Goal: Transaction & Acquisition: Book appointment/travel/reservation

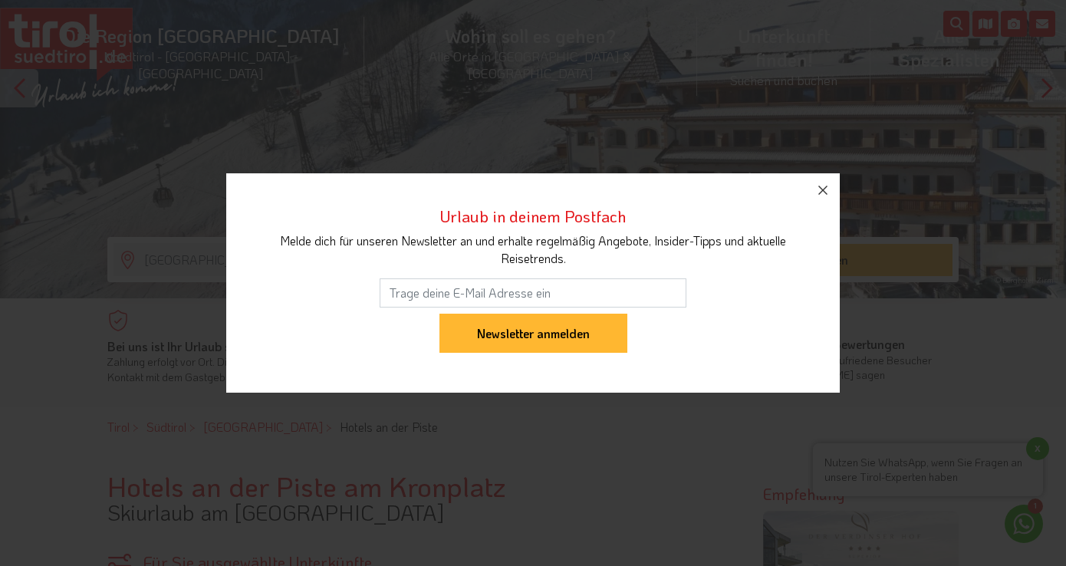
scroll to position [166, 0]
click at [822, 188] on icon "button" at bounding box center [823, 190] width 9 height 9
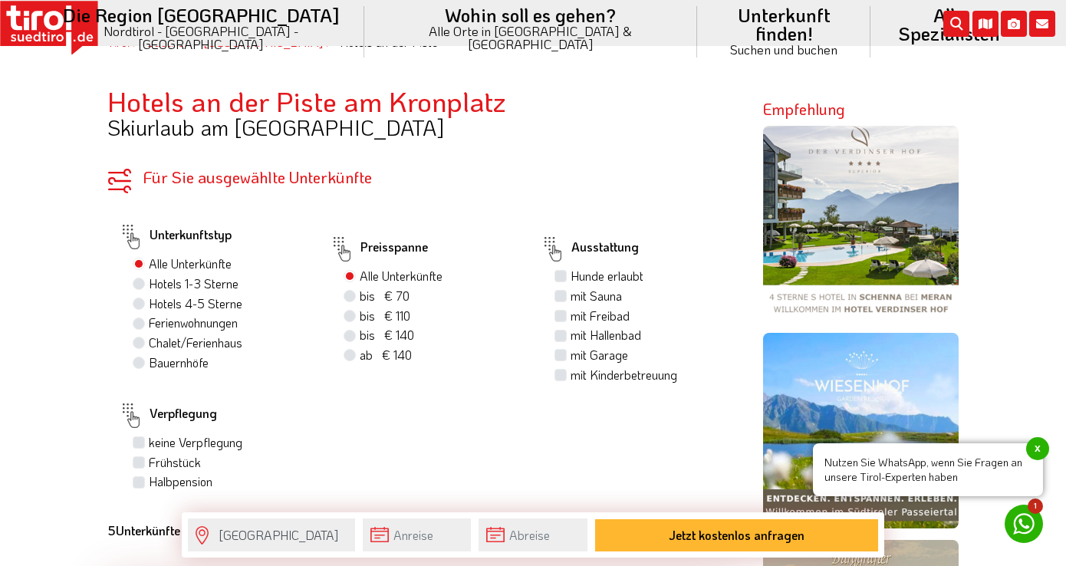
scroll to position [546, 0]
click at [149, 302] on label "Hotels 4-5 Sterne" at bounding box center [196, 303] width 94 height 17
click at [137, 302] on input "Hotels 4-5 Sterne" at bounding box center [141, 303] width 10 height 10
radio input "true"
click at [360, 336] on label "bis € 140 bis CHF 131" at bounding box center [387, 334] width 54 height 17
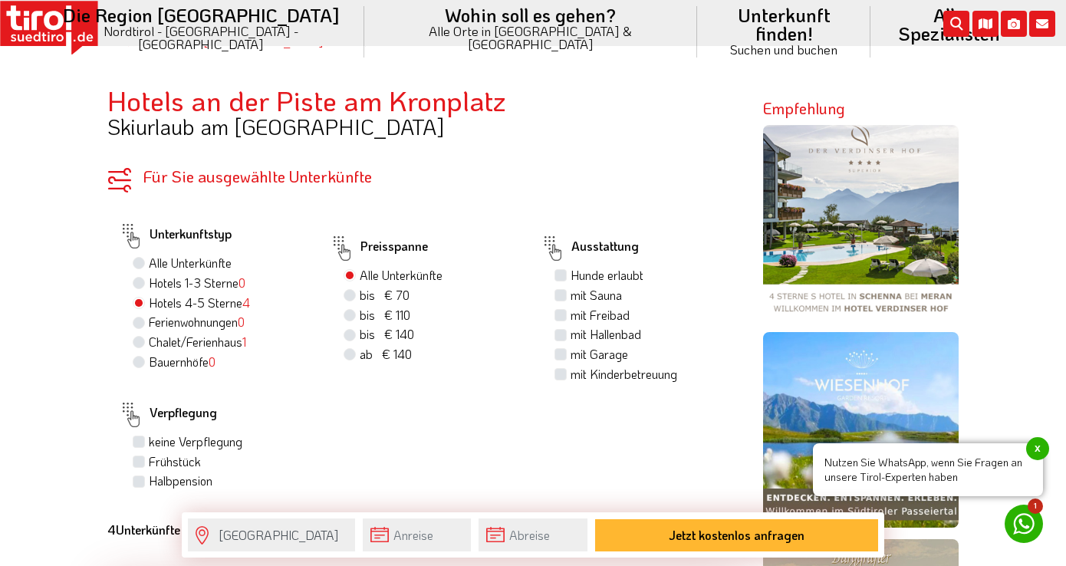
click at [350, 336] on input "bis € 140 bis CHF 131" at bounding box center [352, 334] width 10 height 10
radio input "true"
click at [571, 294] on label "mit Sauna" at bounding box center [596, 295] width 51 height 17
click at [564, 294] on input "mit Sauna" at bounding box center [563, 295] width 10 height 10
checkbox input "true"
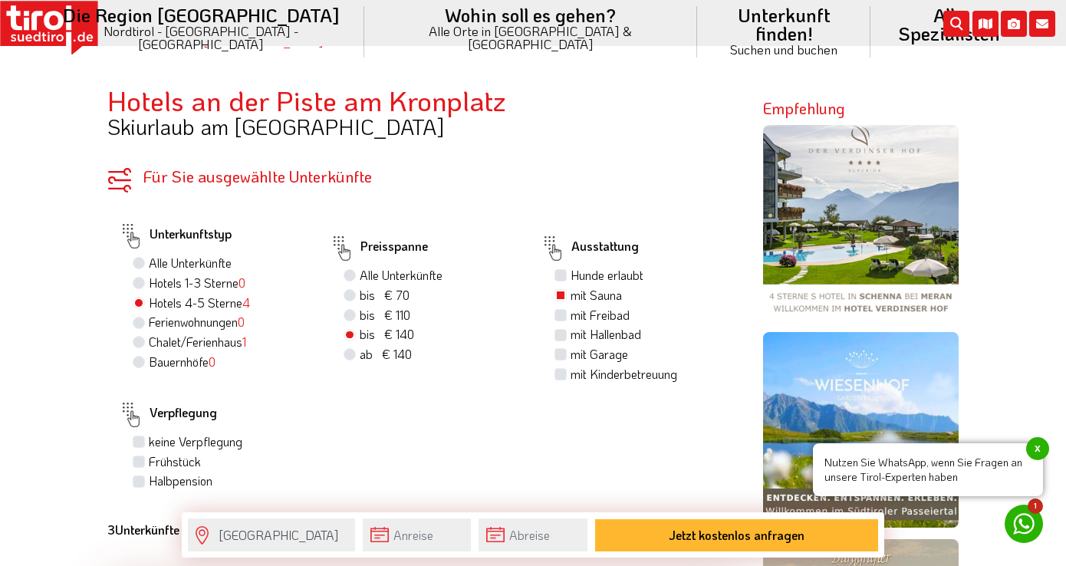
click at [571, 336] on label "mit Hallenbad" at bounding box center [606, 334] width 71 height 17
click at [559, 336] on input "mit Hallenbad" at bounding box center [563, 334] width 10 height 10
checkbox input "true"
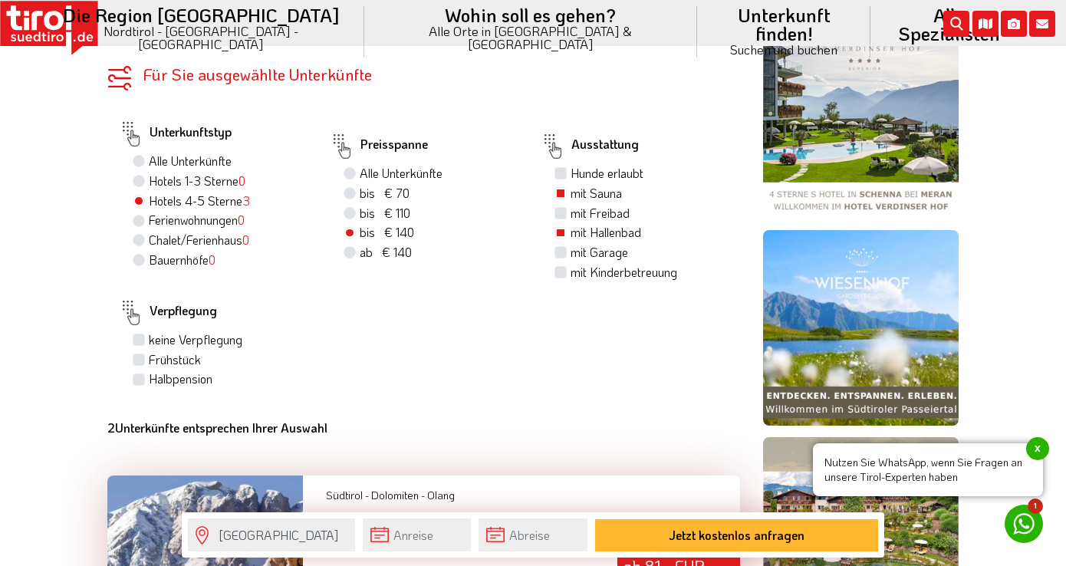
scroll to position [652, 0]
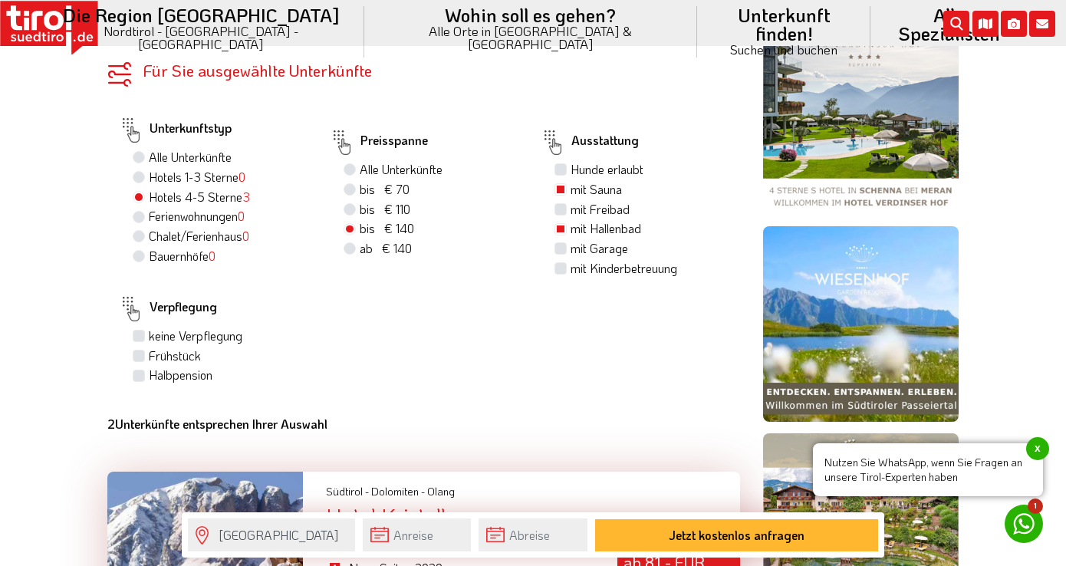
click at [149, 383] on label "Halbpension" at bounding box center [181, 375] width 64 height 17
click at [137, 380] on input "Halbpension" at bounding box center [141, 375] width 10 height 10
checkbox input "true"
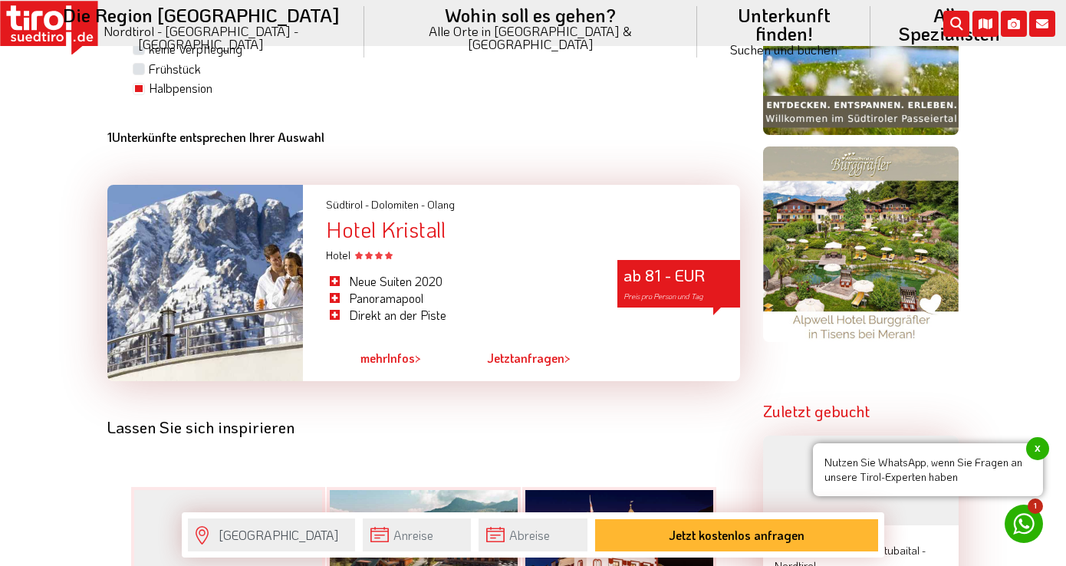
scroll to position [959, 0]
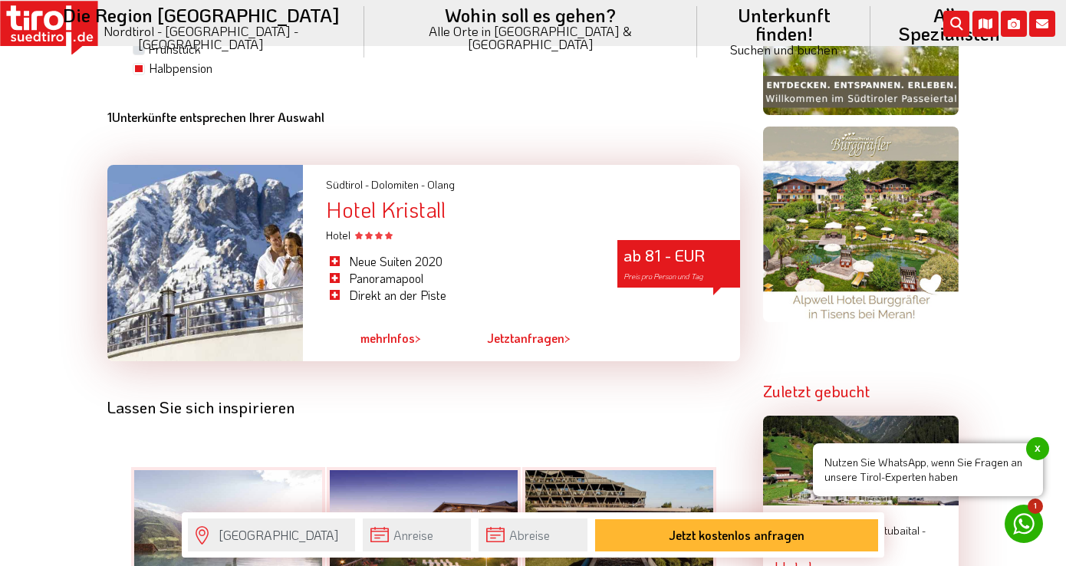
click at [517, 348] on link "Jetzt anfragen >" at bounding box center [529, 338] width 84 height 35
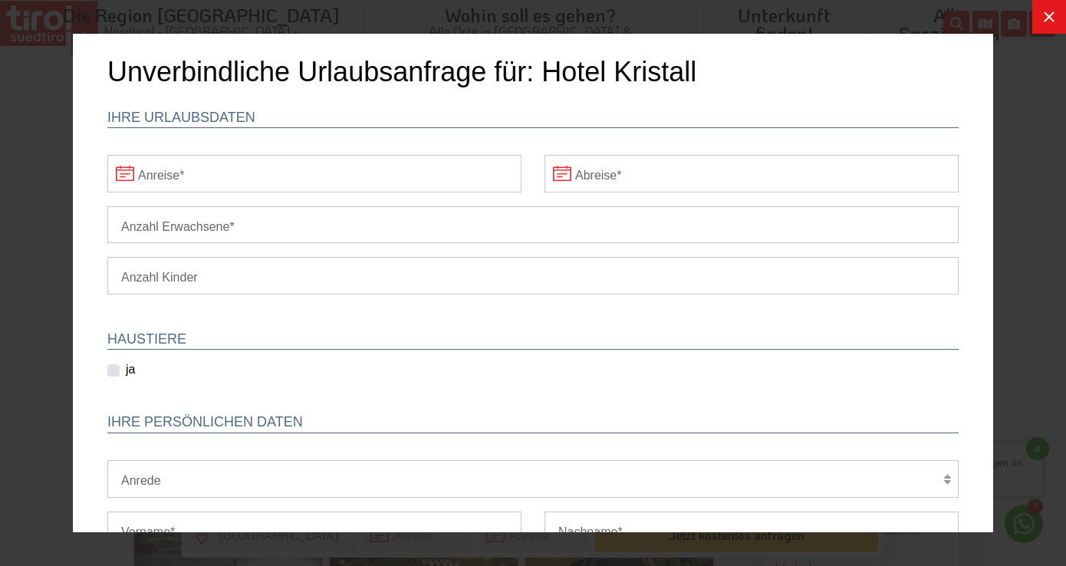
scroll to position [0, 0]
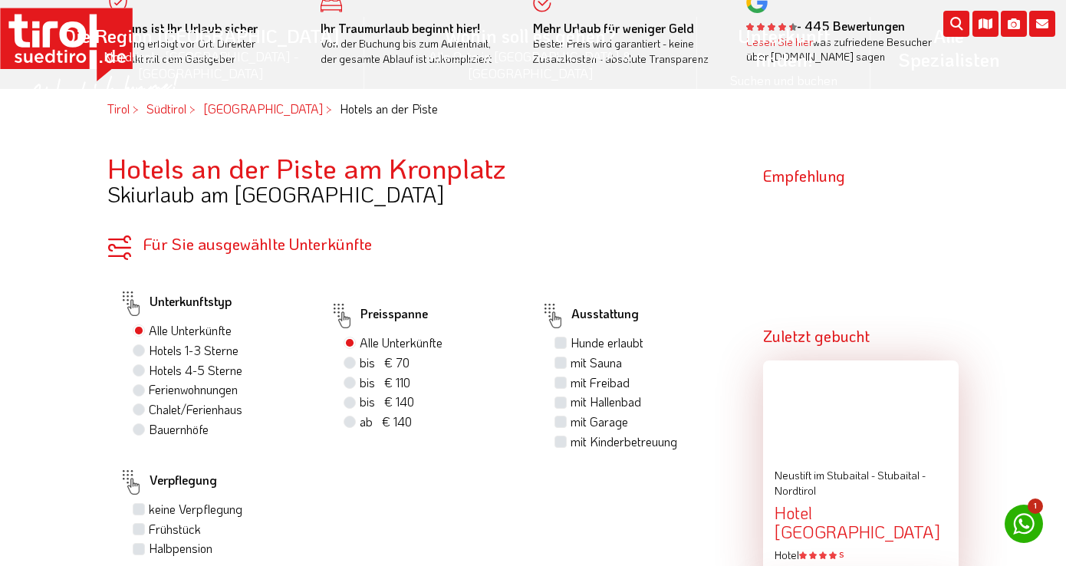
scroll to position [483, 0]
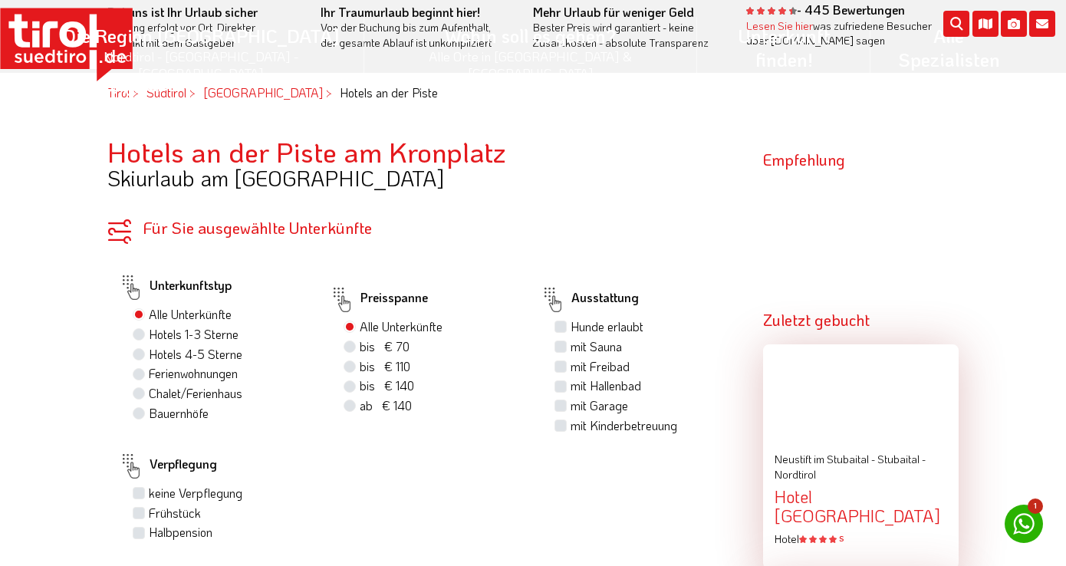
click at [149, 363] on label "Hotels 4-5 Sterne" at bounding box center [196, 354] width 94 height 17
click at [140, 359] on input "Hotels 4-5 Sterne" at bounding box center [141, 354] width 10 height 10
radio input "true"
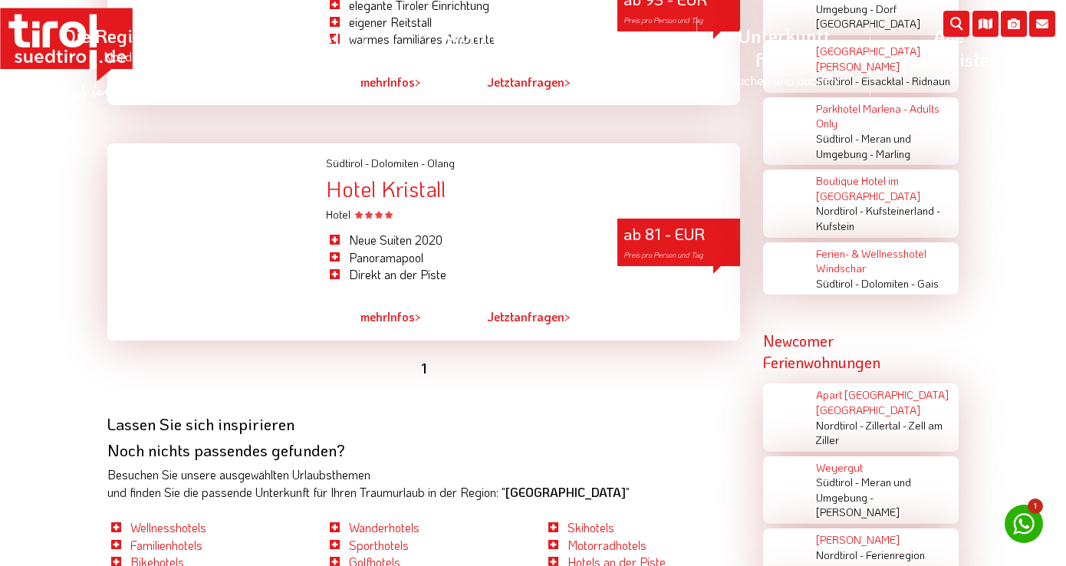
scroll to position [2018, 0]
click at [361, 333] on link "mehr Infos >" at bounding box center [391, 315] width 61 height 35
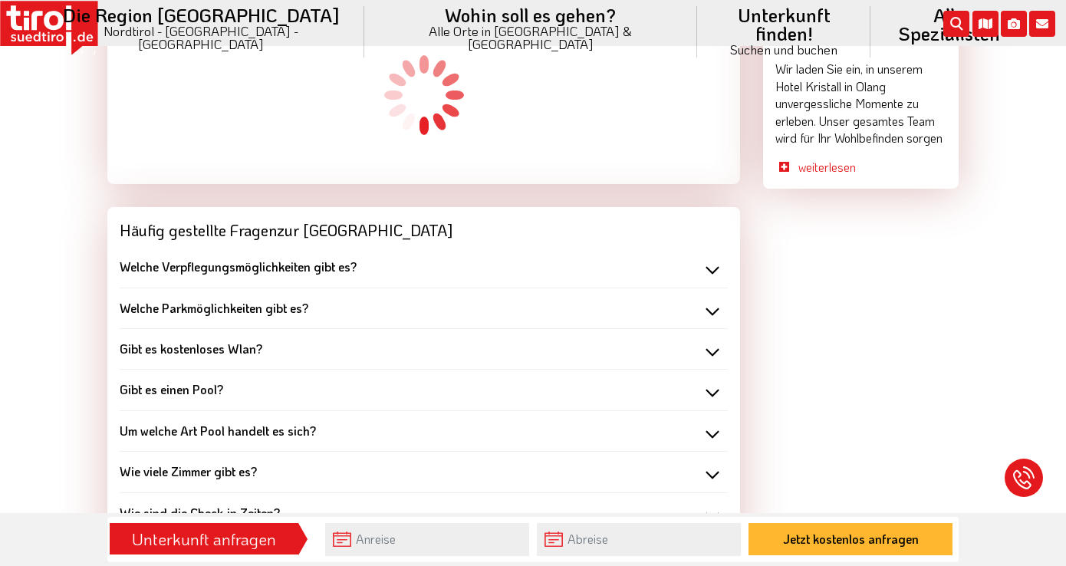
scroll to position [1611, 0]
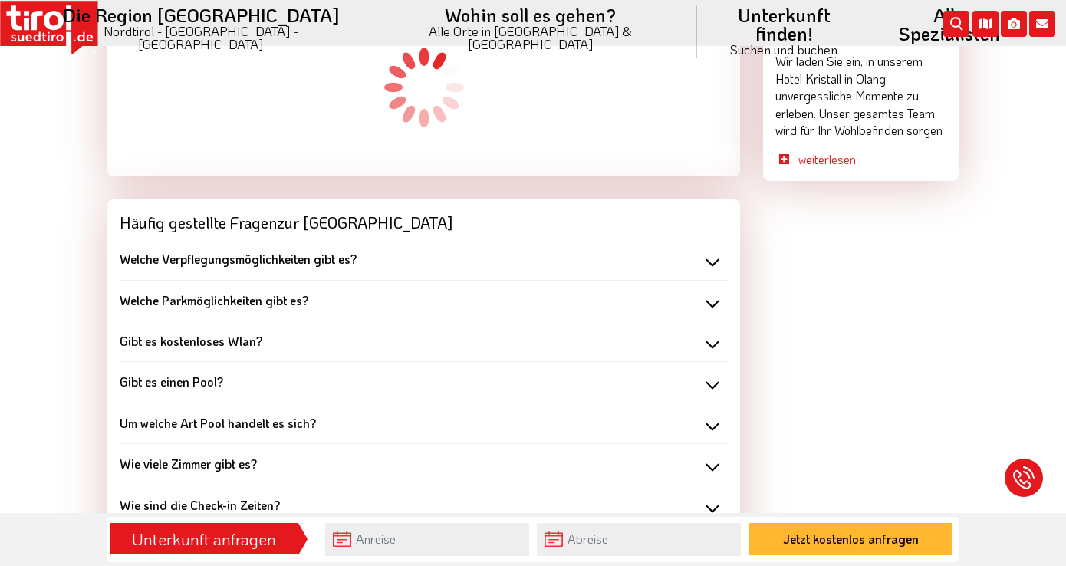
click at [710, 251] on div "Welche Verpflegungsmöglichkeiten gibt es?" at bounding box center [424, 259] width 608 height 17
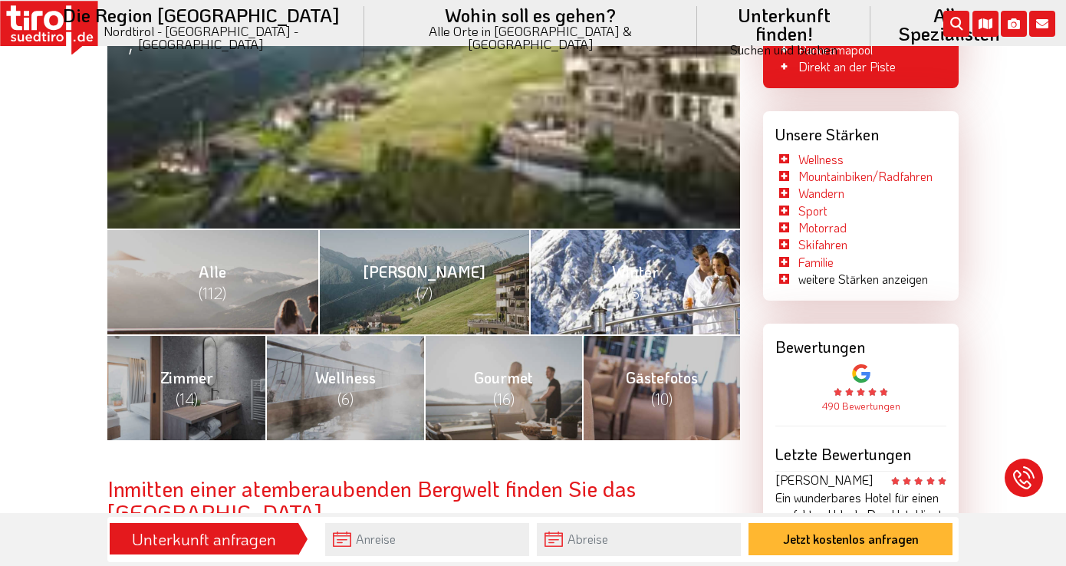
scroll to position [476, 0]
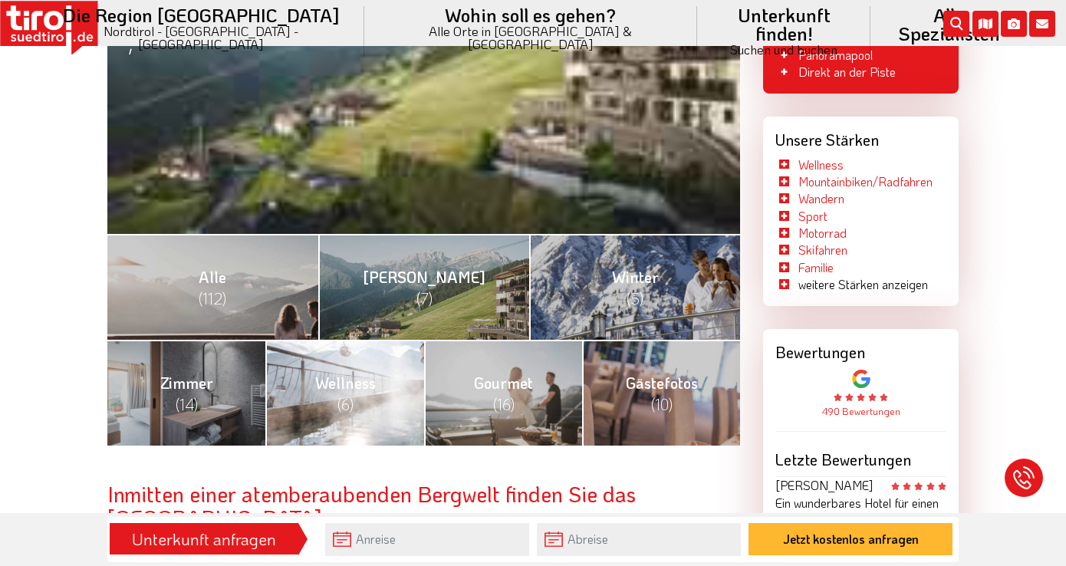
click at [341, 402] on span "(6)" at bounding box center [346, 404] width 16 height 20
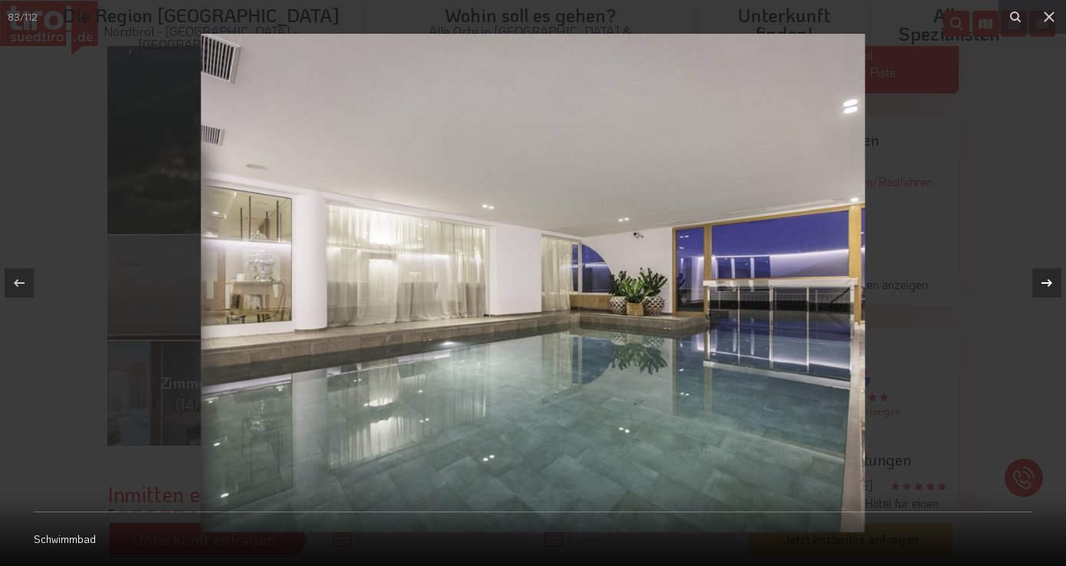
click at [1043, 282] on icon at bounding box center [1047, 283] width 18 height 18
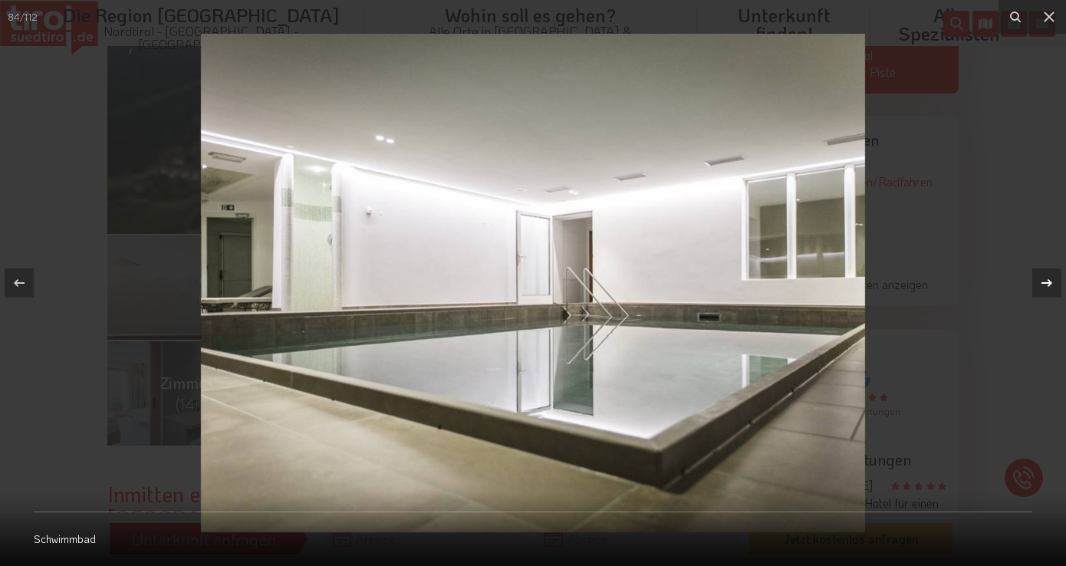
click at [1043, 282] on icon at bounding box center [1047, 283] width 18 height 18
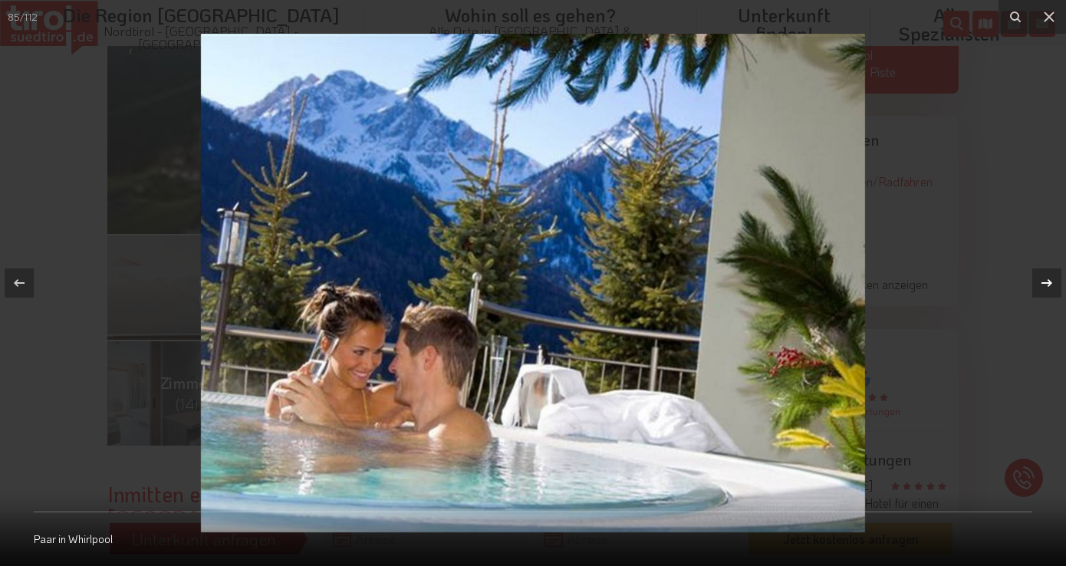
click at [1043, 282] on icon at bounding box center [1047, 283] width 18 height 18
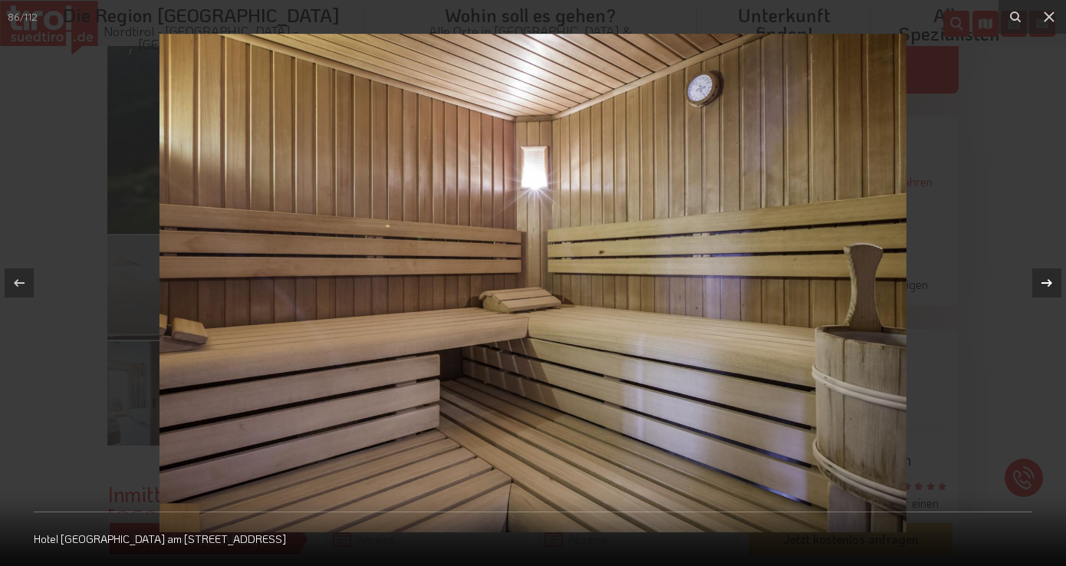
click at [1043, 282] on icon at bounding box center [1047, 283] width 18 height 18
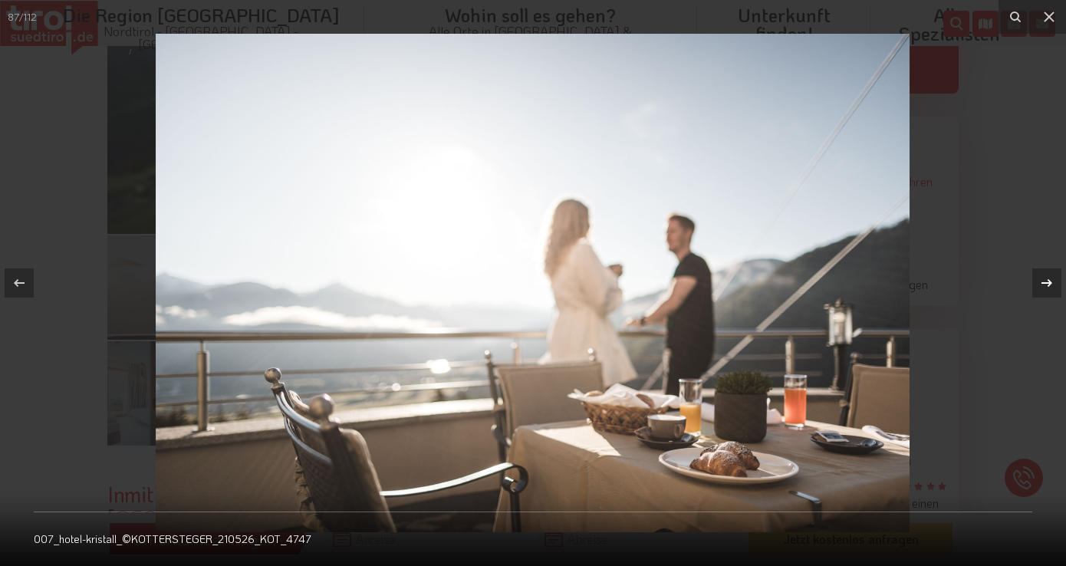
click at [1043, 282] on icon at bounding box center [1047, 283] width 18 height 18
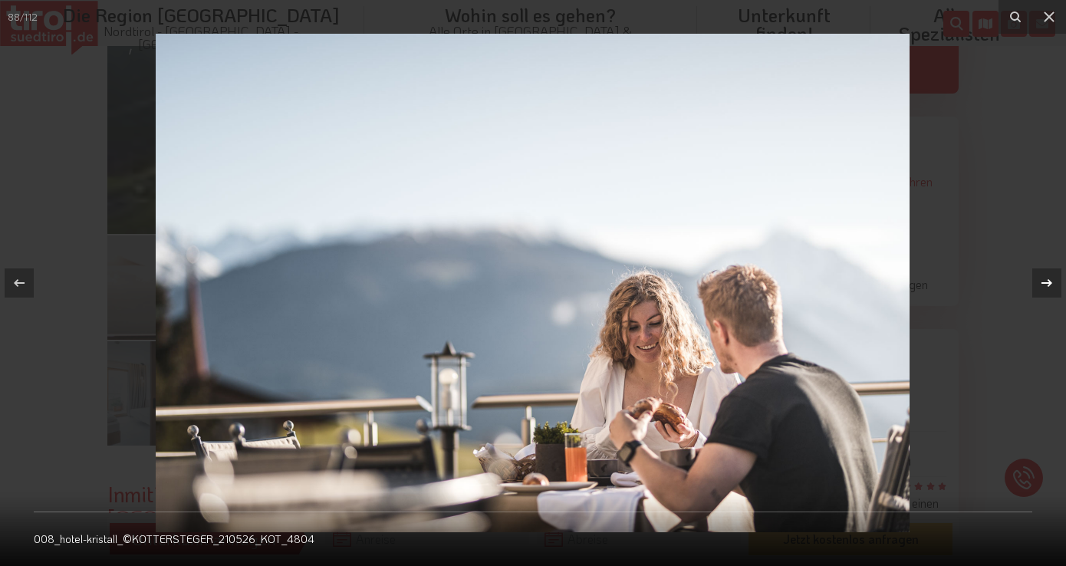
click at [1043, 282] on icon at bounding box center [1047, 283] width 18 height 18
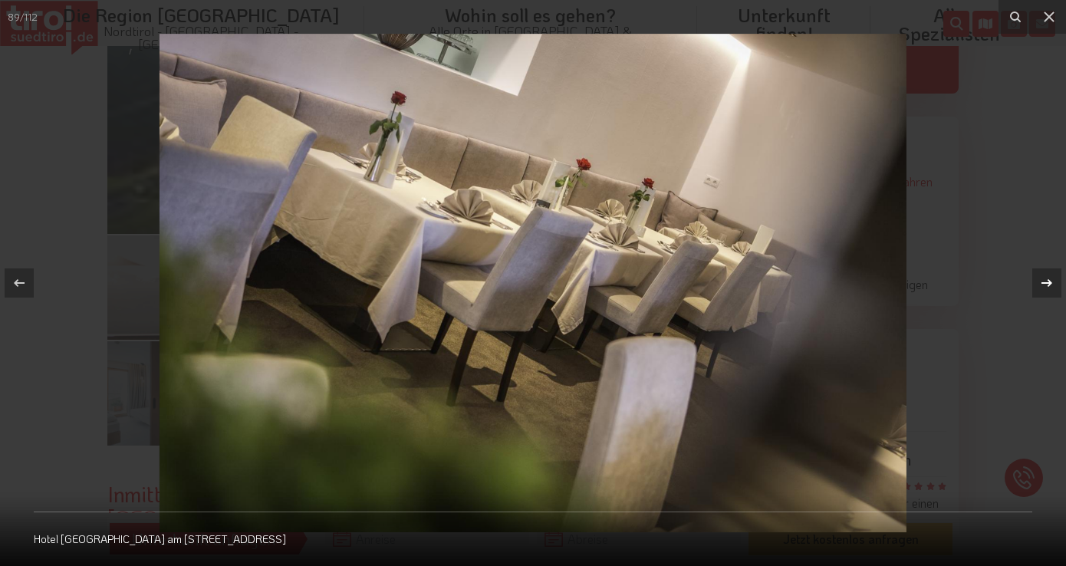
click at [1043, 282] on icon at bounding box center [1047, 283] width 18 height 18
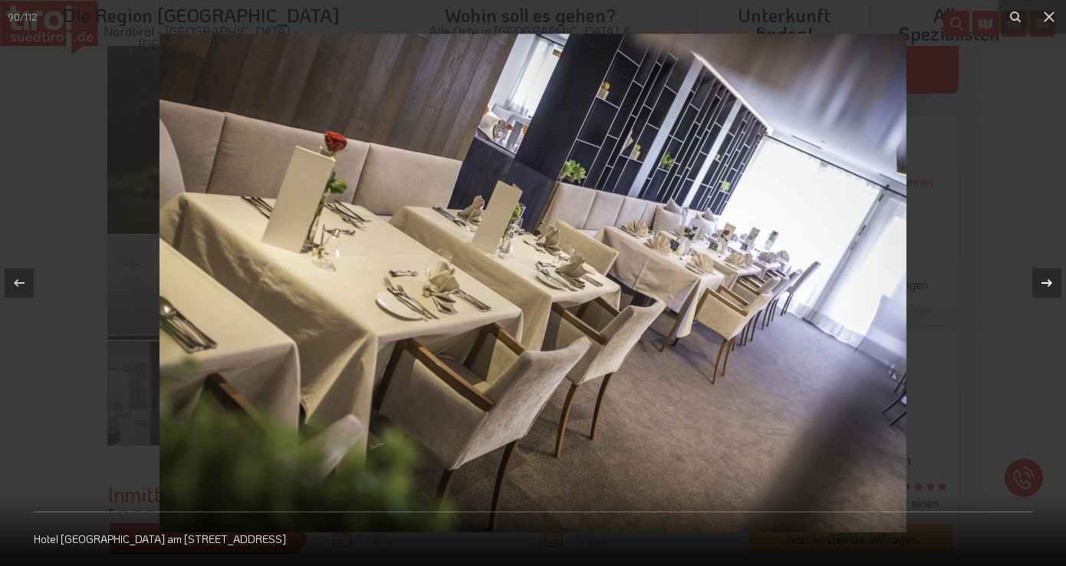
click at [1043, 282] on icon at bounding box center [1047, 283] width 18 height 18
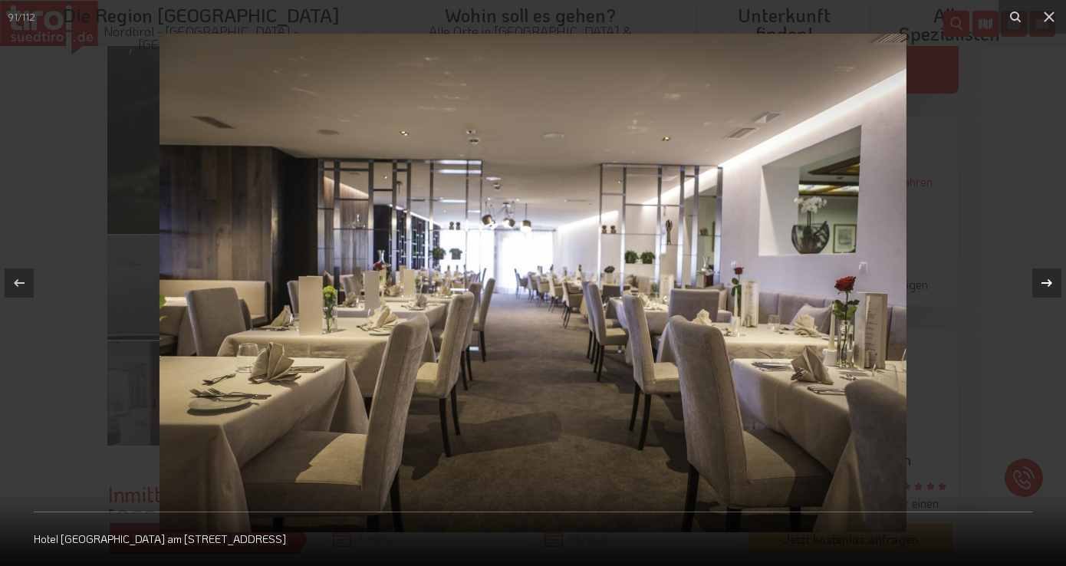
click at [1043, 282] on icon at bounding box center [1047, 283] width 18 height 18
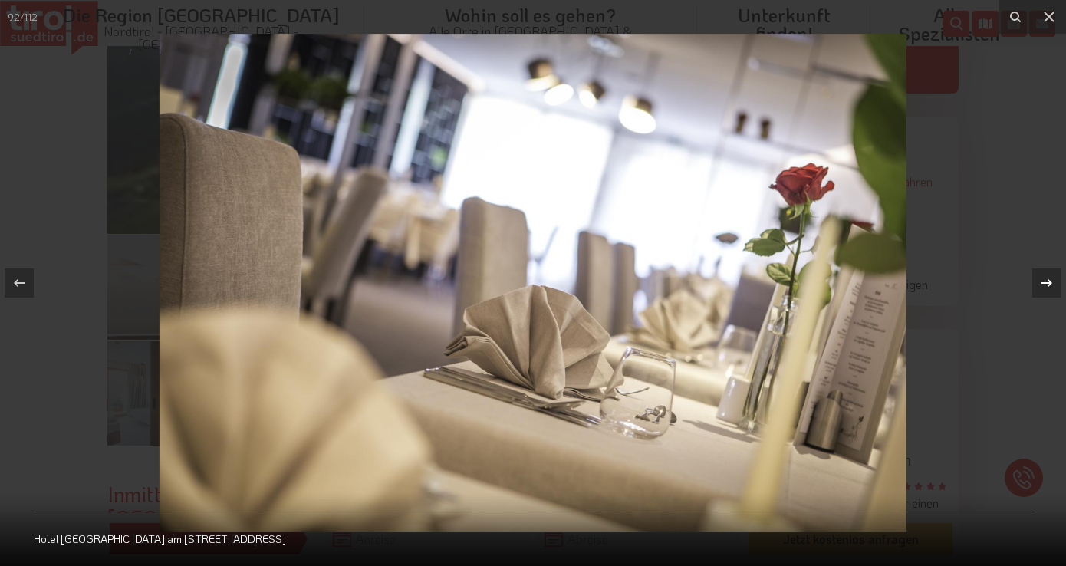
click at [1043, 282] on icon at bounding box center [1047, 283] width 18 height 18
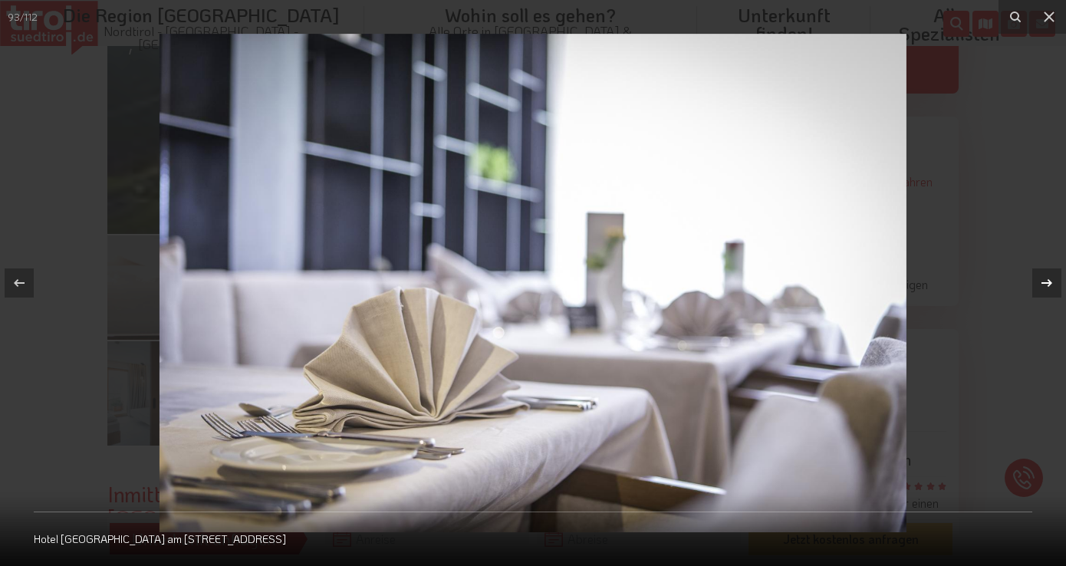
click at [1043, 282] on icon at bounding box center [1047, 283] width 18 height 18
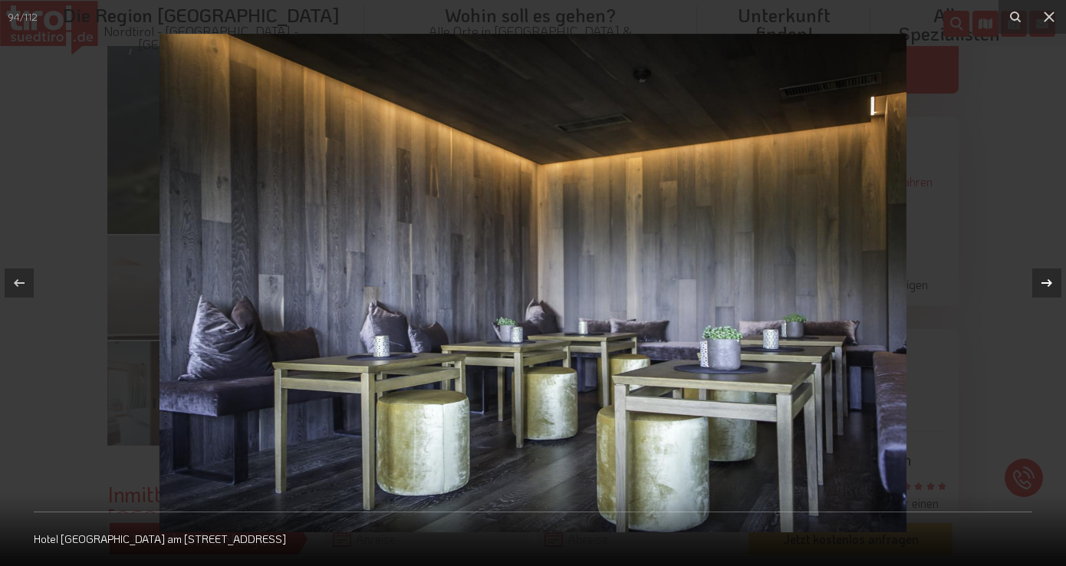
click at [1043, 282] on icon at bounding box center [1047, 283] width 18 height 18
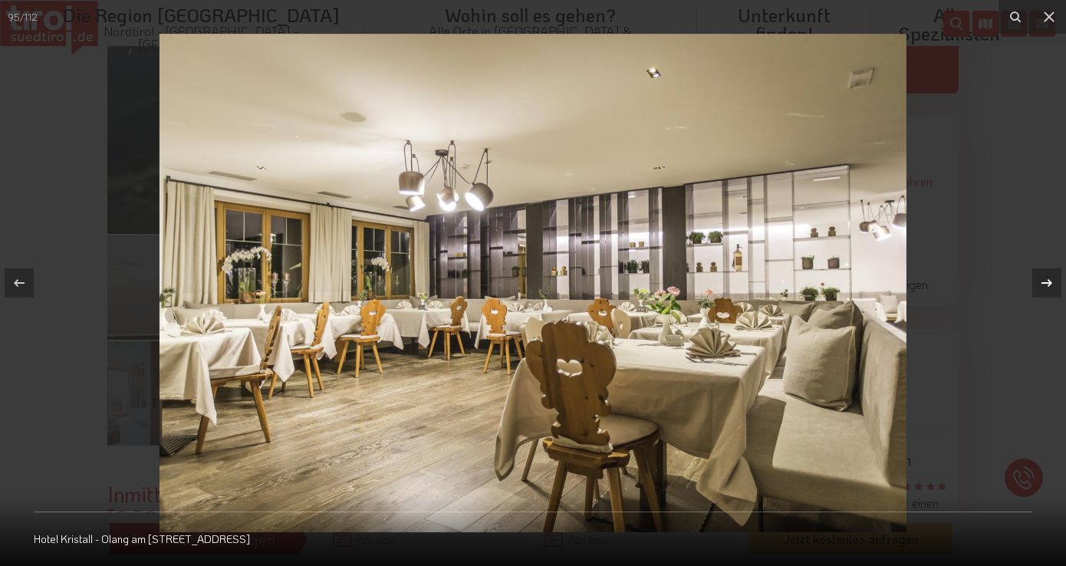
click at [1043, 282] on icon at bounding box center [1047, 283] width 18 height 18
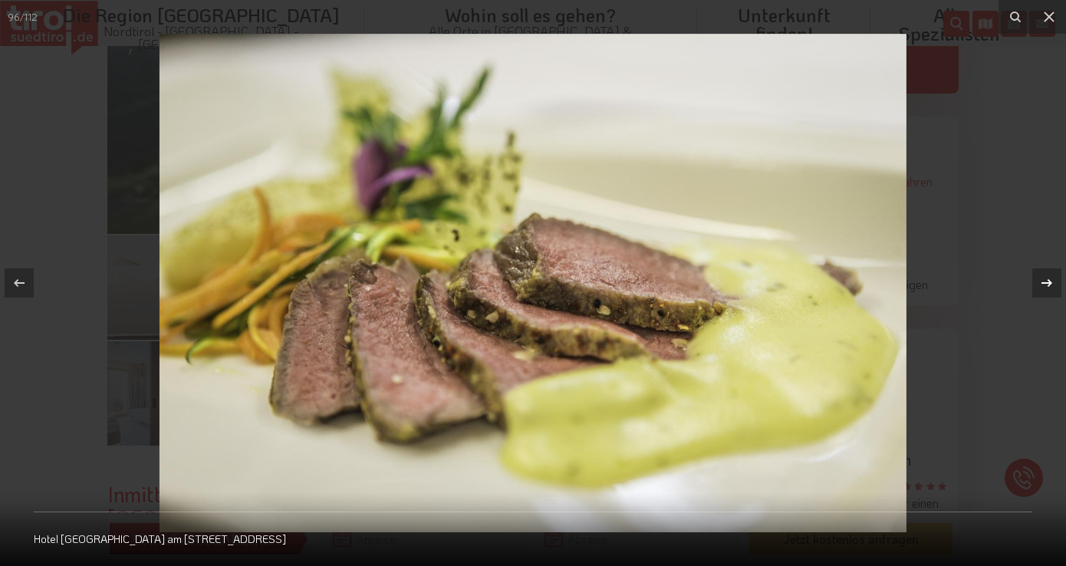
click at [1043, 282] on icon at bounding box center [1047, 283] width 18 height 18
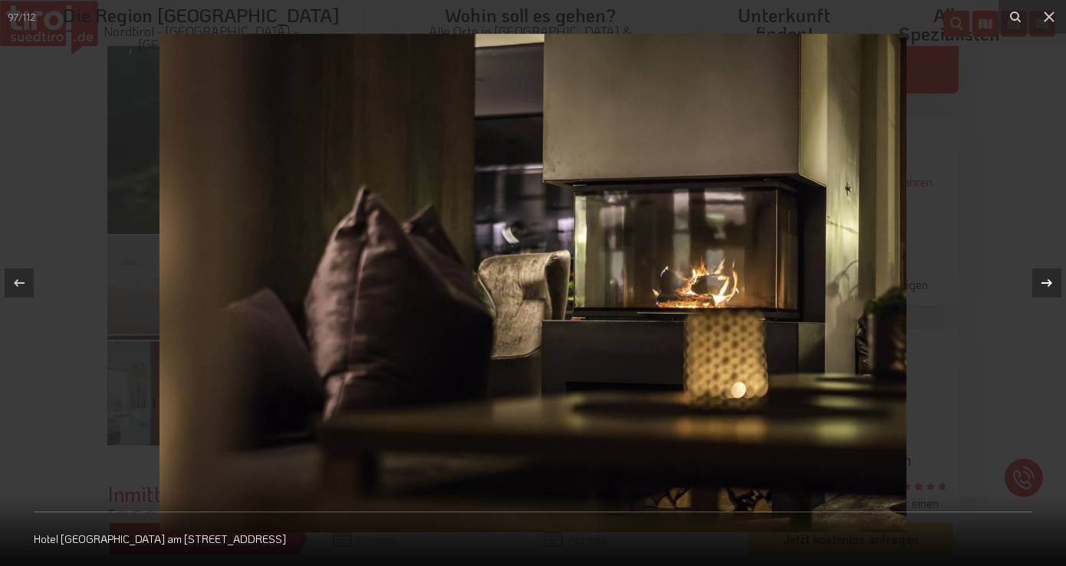
click at [1043, 282] on icon at bounding box center [1047, 283] width 18 height 18
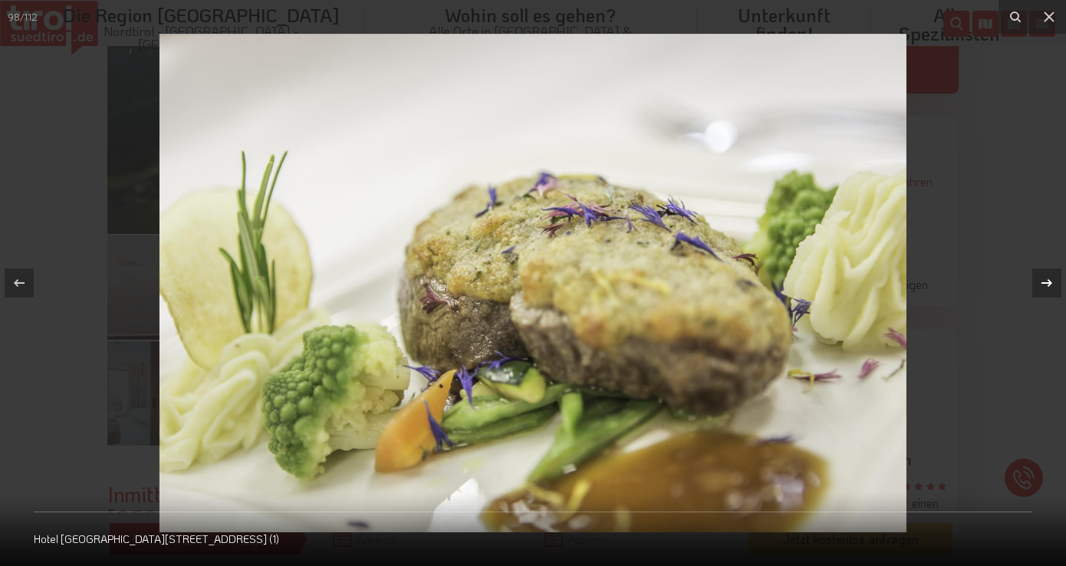
click at [1043, 282] on icon at bounding box center [1047, 283] width 18 height 18
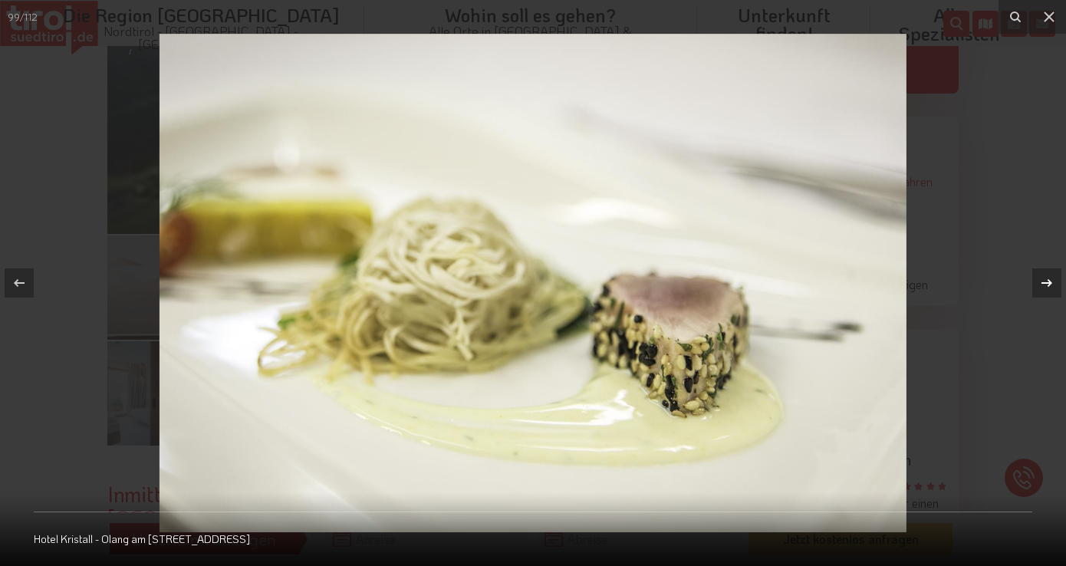
click at [1043, 282] on icon at bounding box center [1047, 283] width 18 height 18
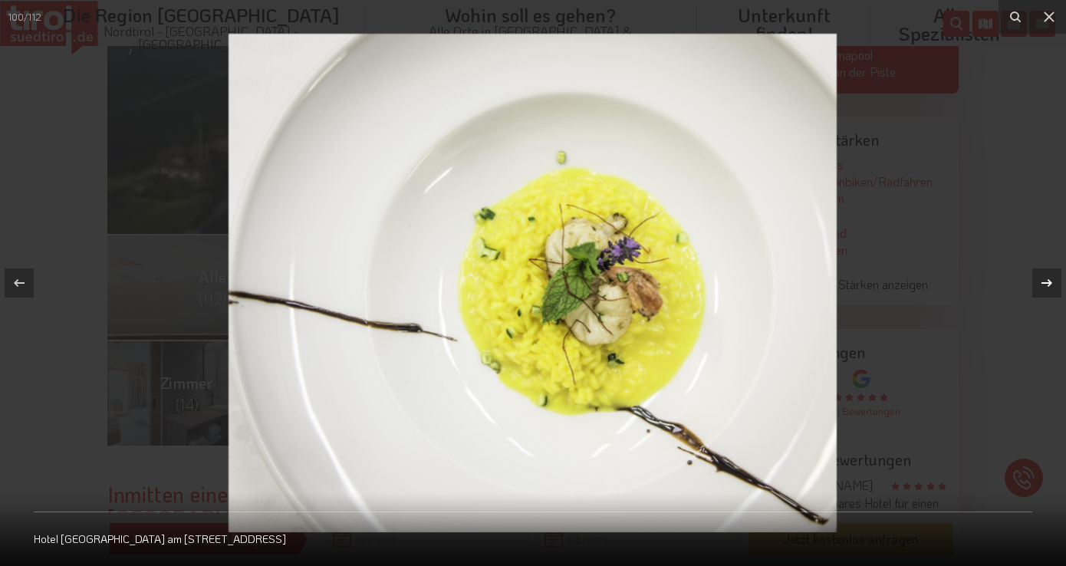
click at [1043, 282] on icon at bounding box center [1047, 283] width 18 height 18
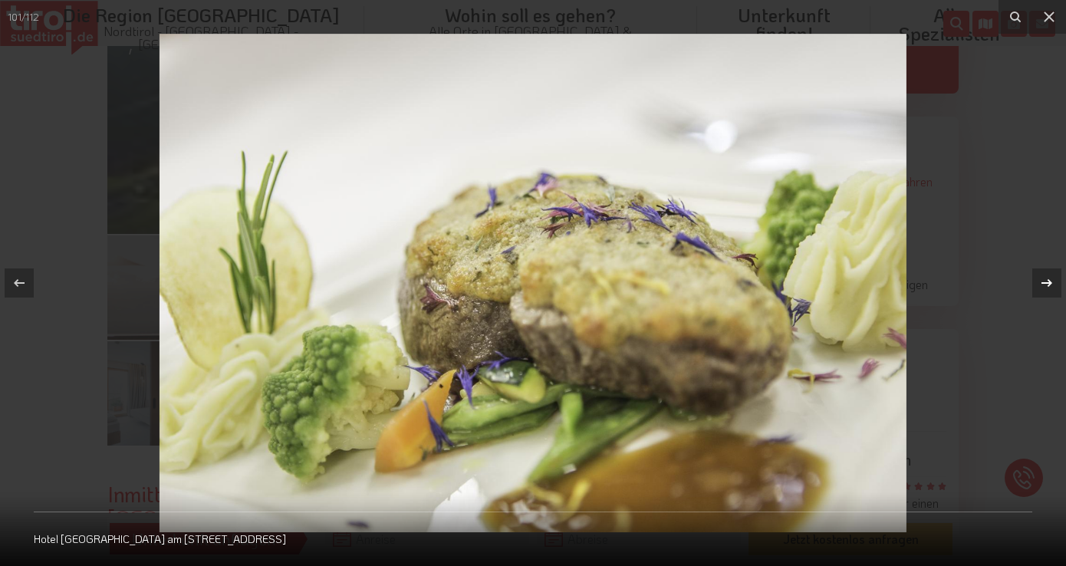
click at [1043, 282] on icon at bounding box center [1047, 283] width 18 height 18
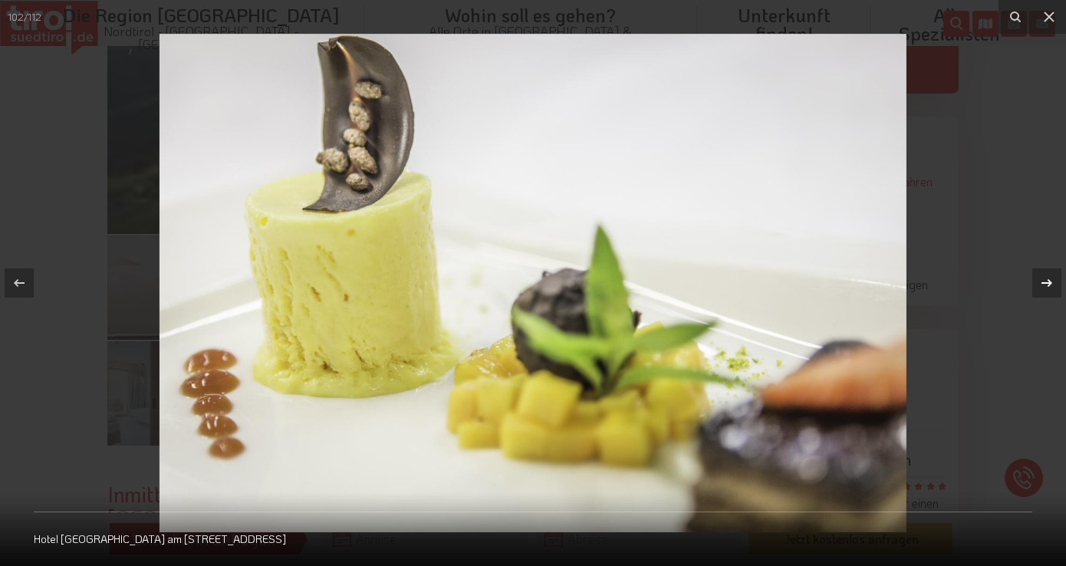
click at [1043, 282] on icon at bounding box center [1047, 283] width 18 height 18
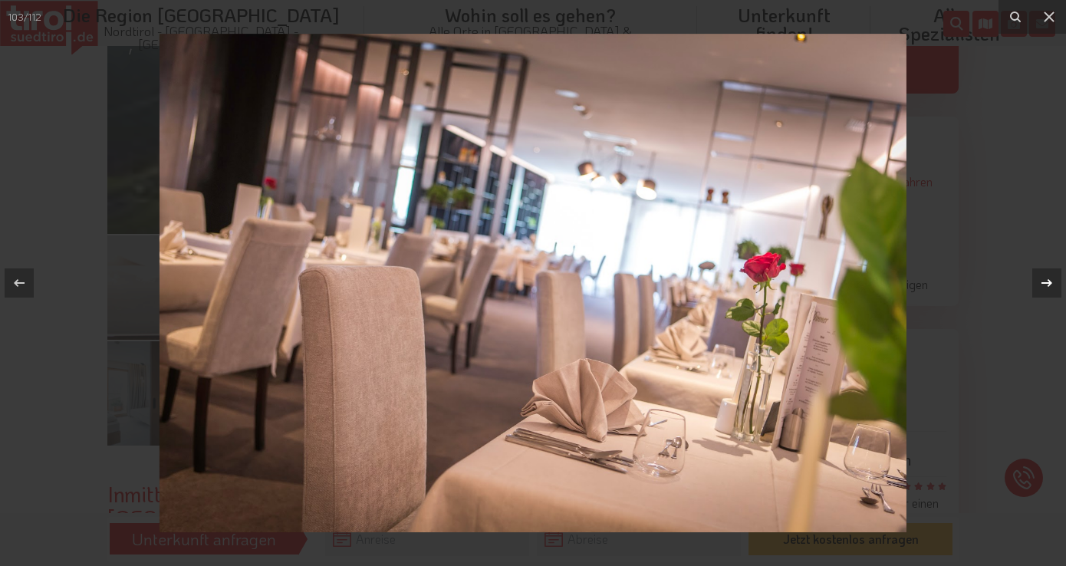
click at [1043, 282] on icon at bounding box center [1047, 283] width 18 height 18
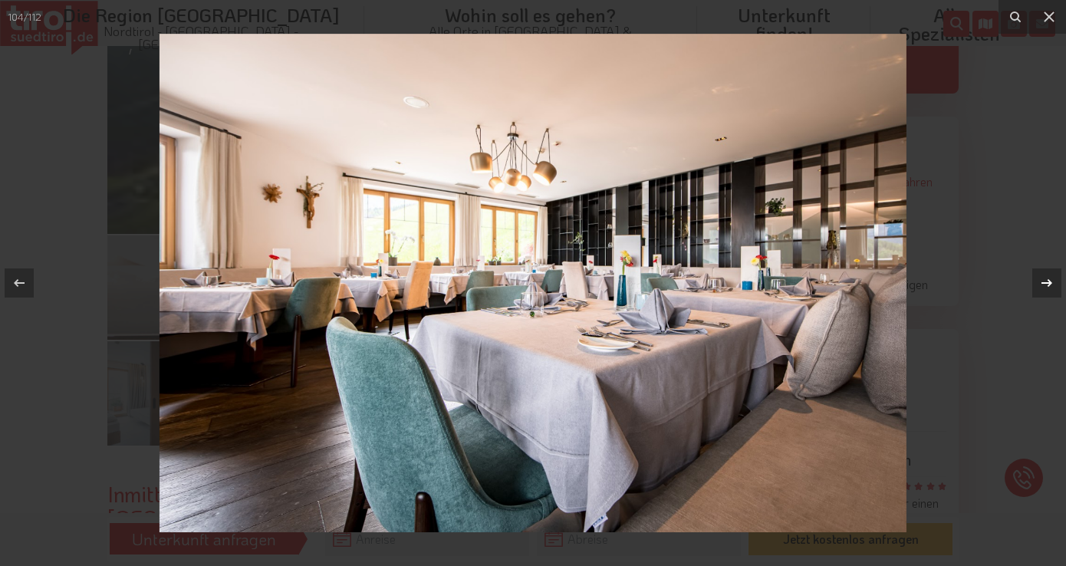
click at [1043, 282] on icon at bounding box center [1047, 283] width 18 height 18
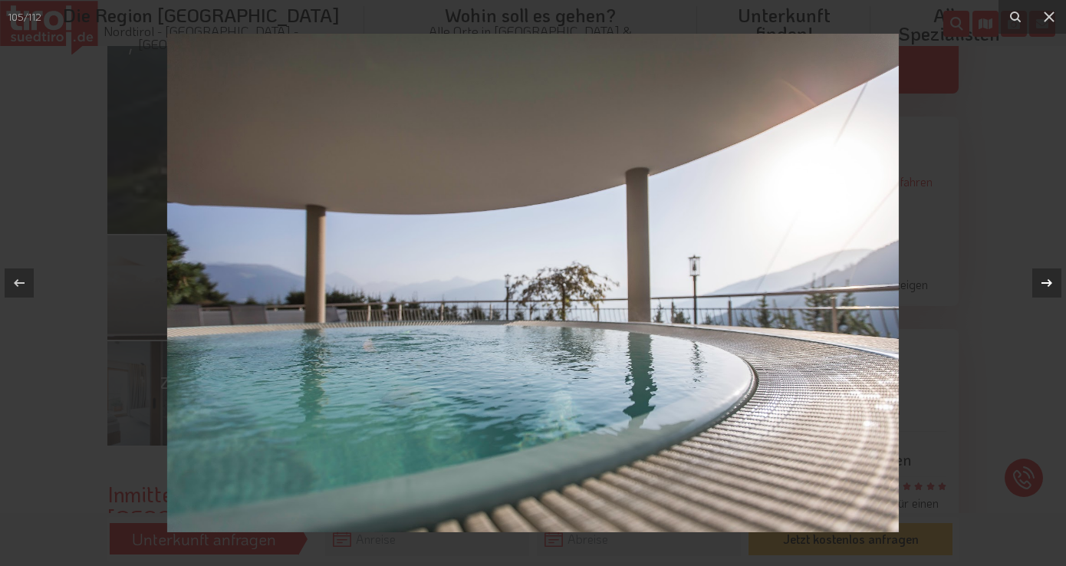
click at [1043, 282] on icon at bounding box center [1047, 283] width 18 height 18
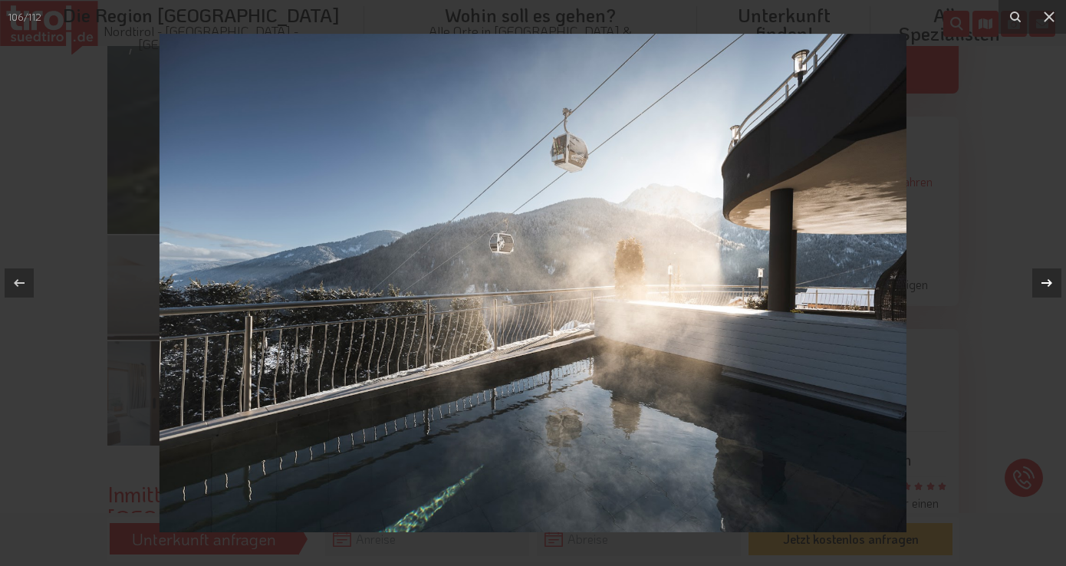
click at [1043, 282] on div "106 / 112 Hotel Kristall - Olang am Kronplatz 17" at bounding box center [533, 283] width 1066 height 566
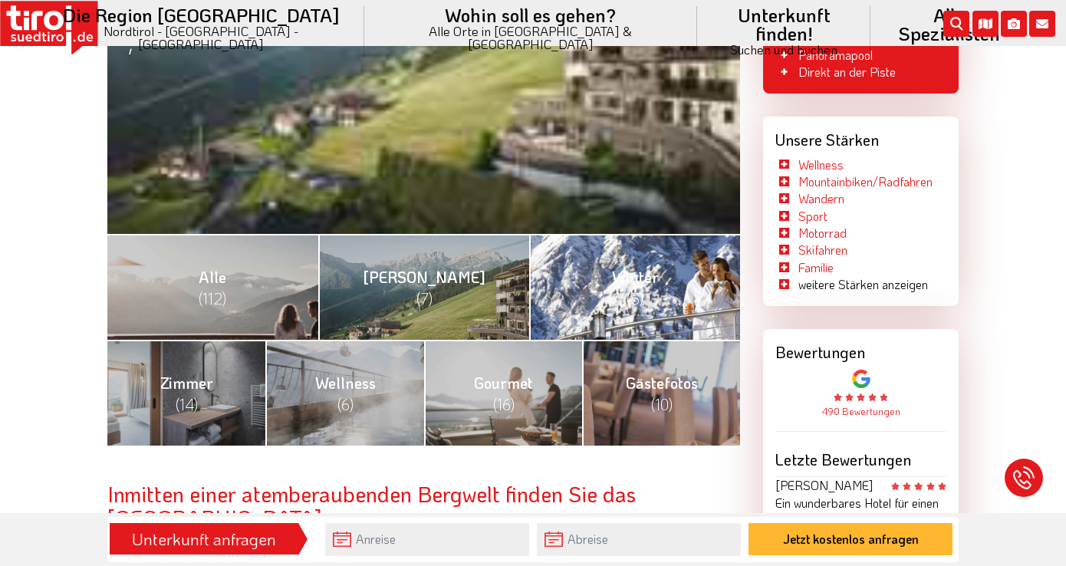
click at [583, 285] on link "Winter (5)" at bounding box center [634, 287] width 211 height 106
